Goal: Find specific page/section: Find specific page/section

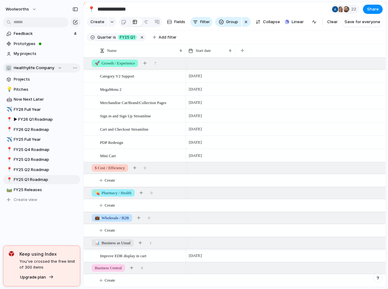
click at [57, 68] on div "🏢 Healthylife Company" at bounding box center [34, 68] width 56 height 6
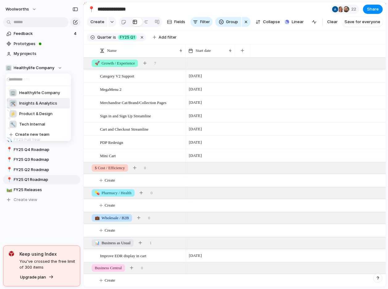
click at [23, 103] on span "Insights & Analytics" at bounding box center [38, 103] width 38 height 6
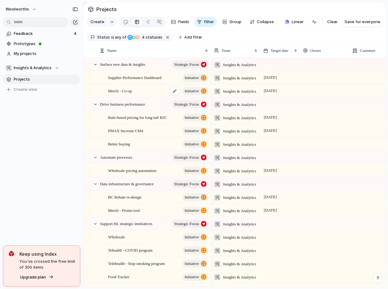
click at [123, 94] on span "Merch - Co-op" at bounding box center [120, 90] width 24 height 7
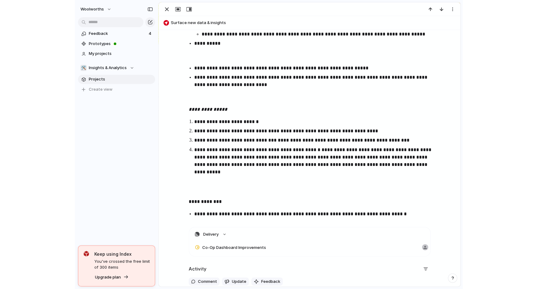
scroll to position [427, 0]
